Goal: Transaction & Acquisition: Book appointment/travel/reservation

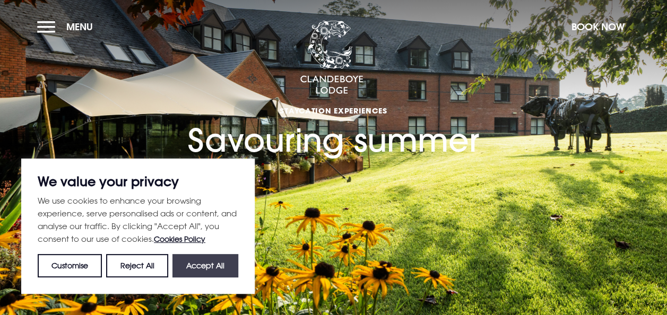
click at [213, 267] on button "Accept All" at bounding box center [206, 265] width 66 height 23
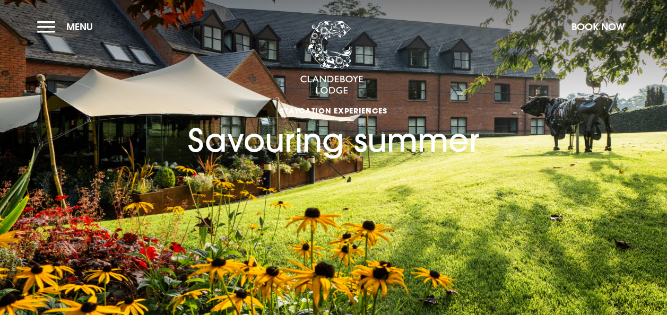
checkbox input "true"
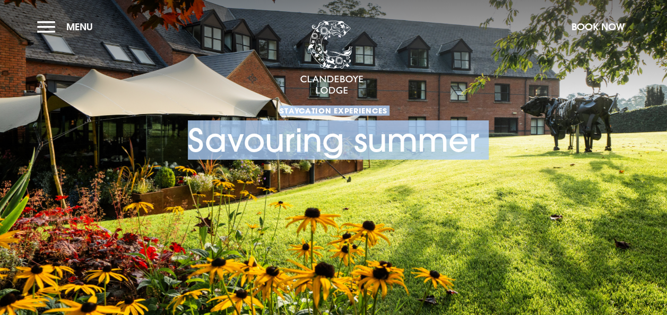
drag, startPoint x: 573, startPoint y: 294, endPoint x: 199, endPoint y: 76, distance: 433.8
